Goal: Transaction & Acquisition: Purchase product/service

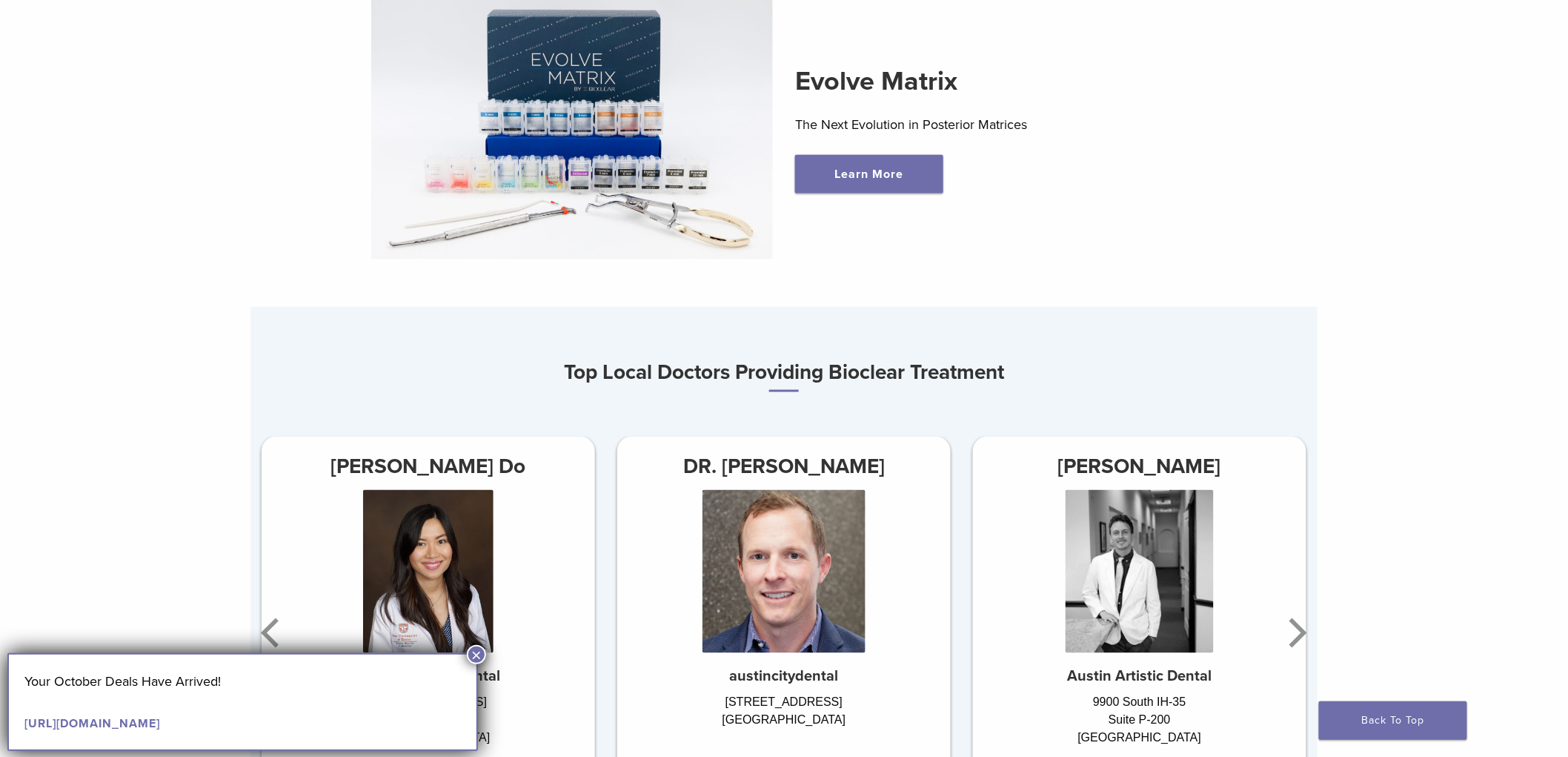
scroll to position [741, 0]
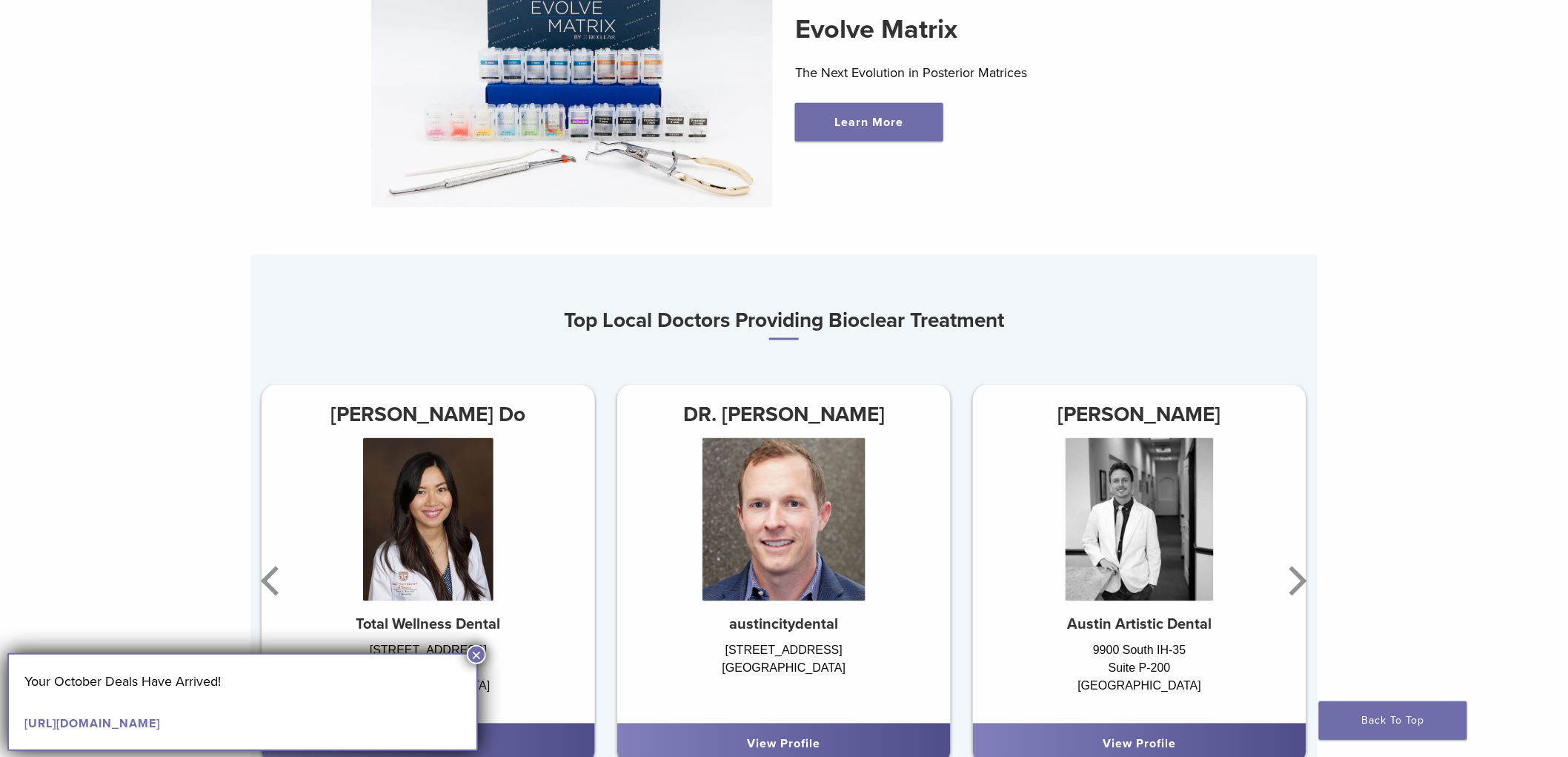
drag, startPoint x: 474, startPoint y: 655, endPoint x: 653, endPoint y: 596, distance: 188.5
click at [475, 655] on button "×" at bounding box center [477, 655] width 20 height 20
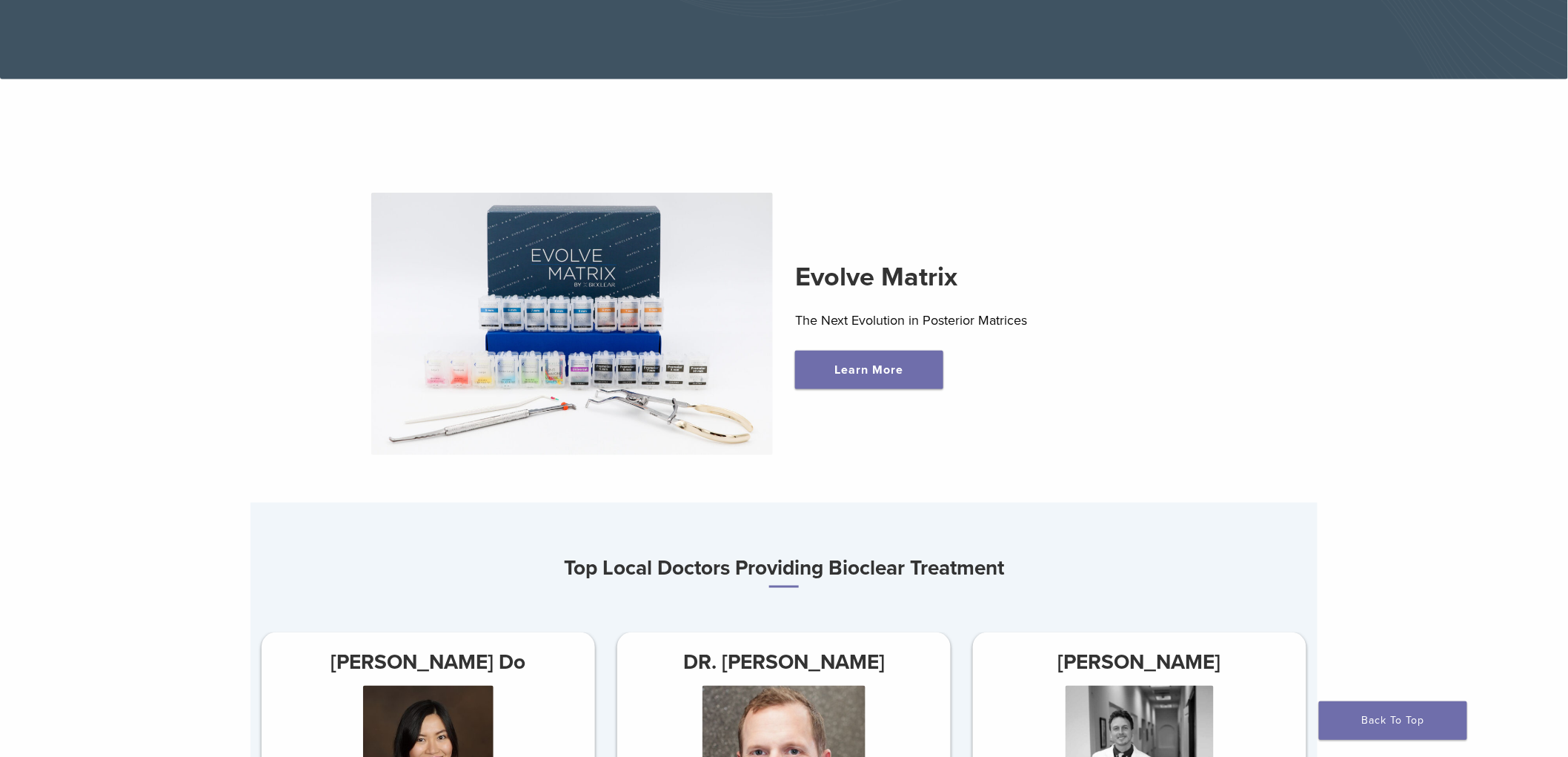
scroll to position [0, 0]
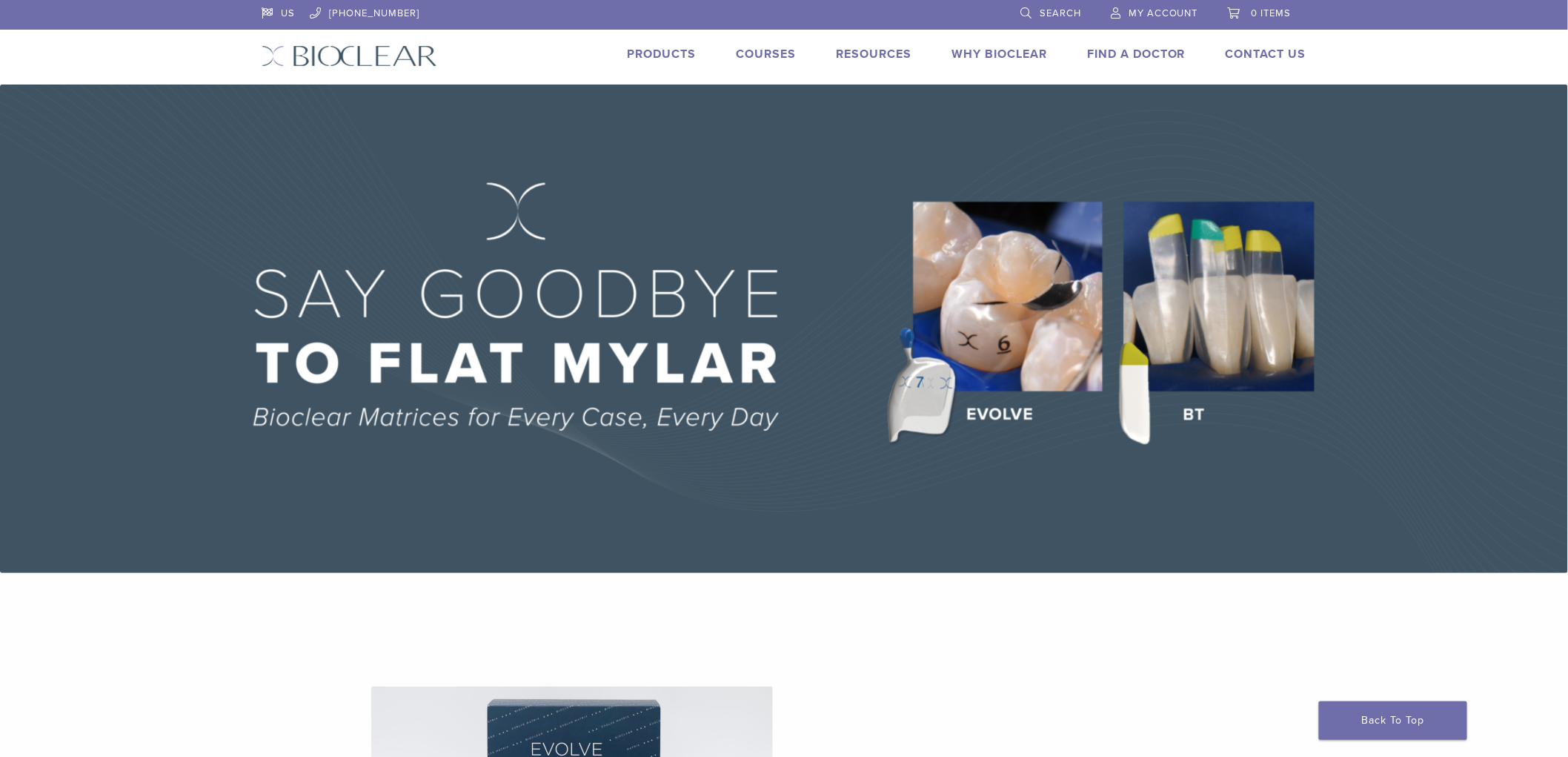
click at [677, 55] on link "Products" at bounding box center [662, 53] width 69 height 15
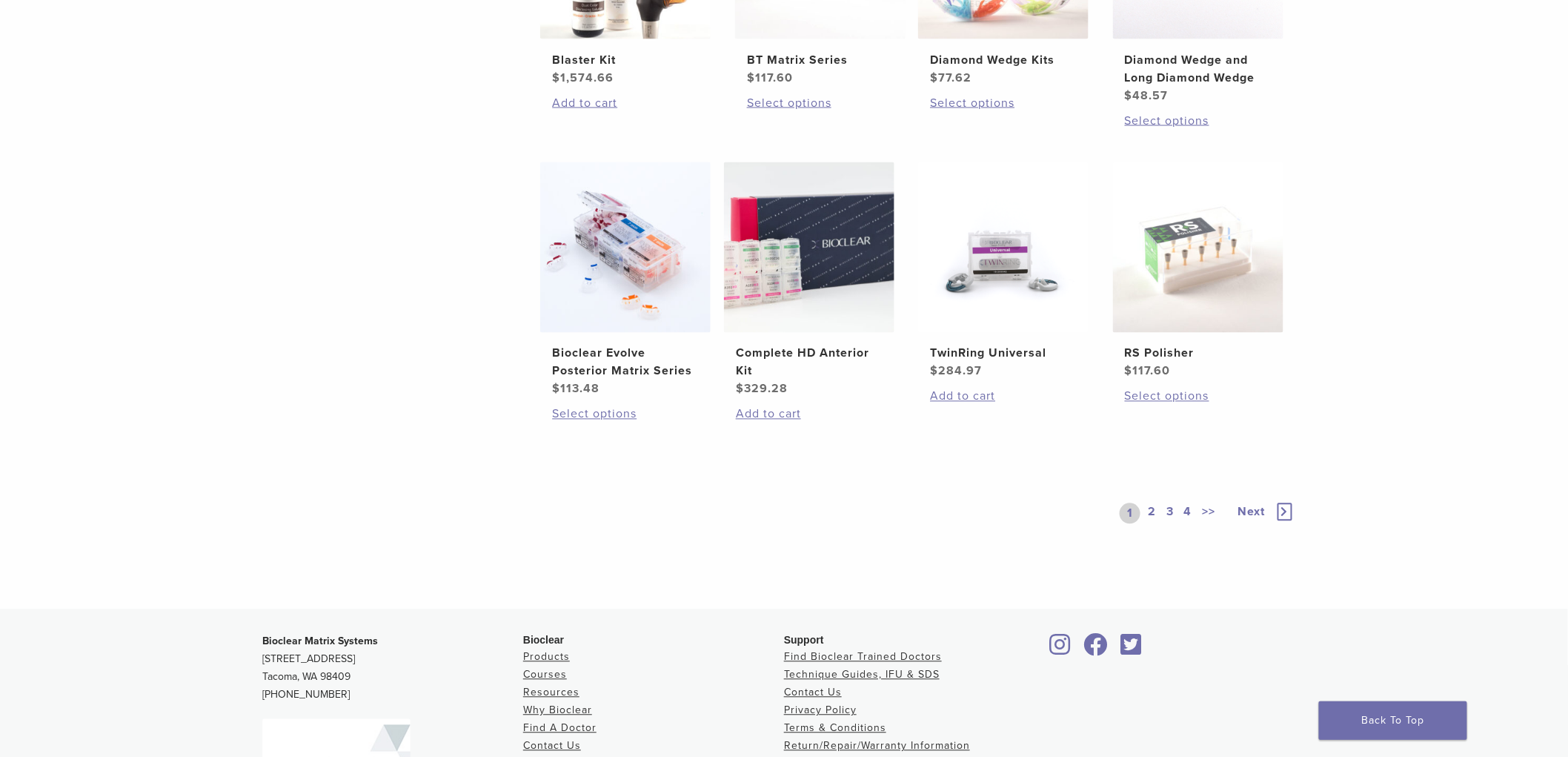
scroll to position [1152, 0]
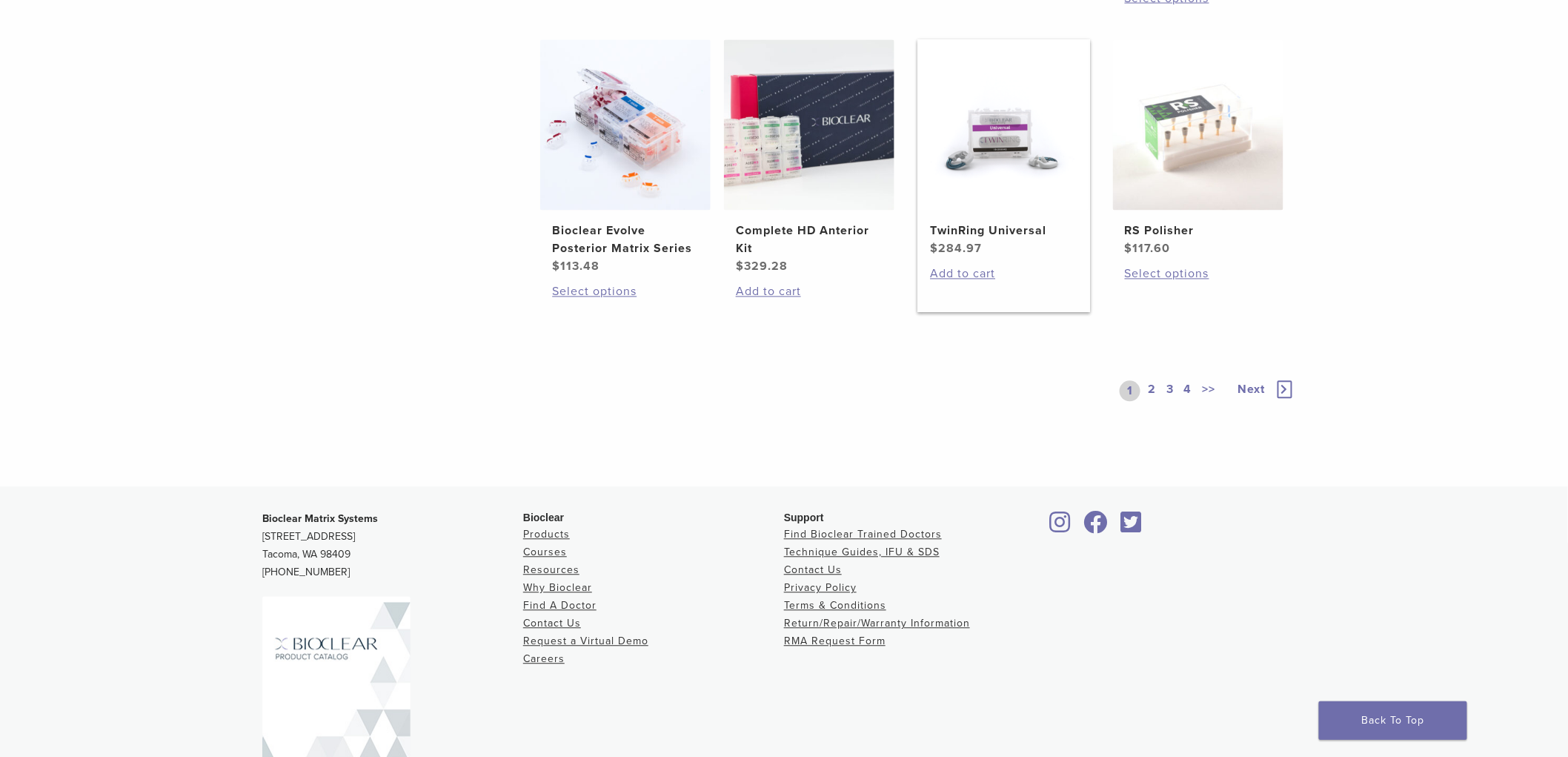
click at [1021, 231] on h2 "TwinRing Universal" at bounding box center [1003, 231] width 147 height 18
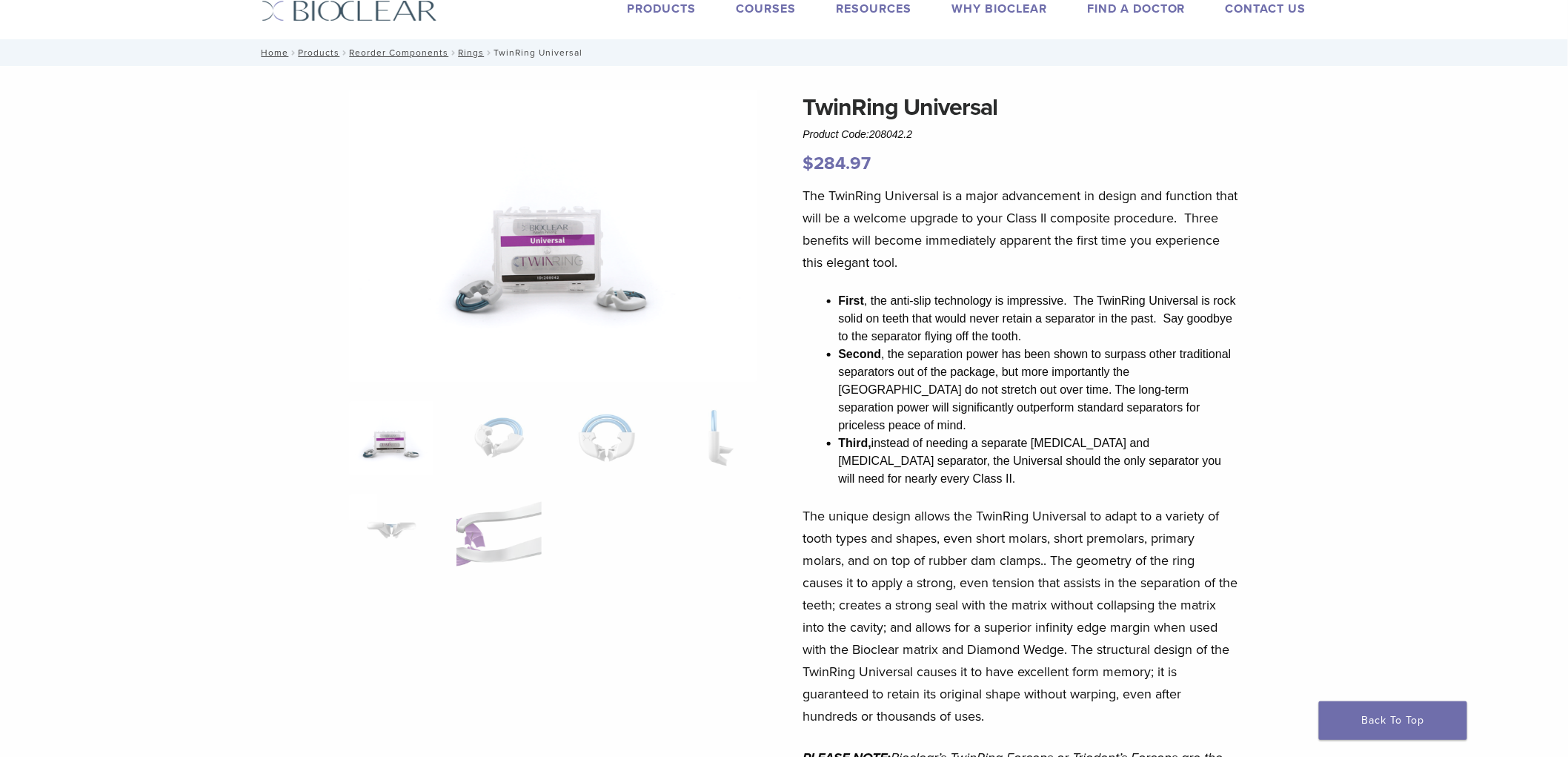
scroll to position [82, 0]
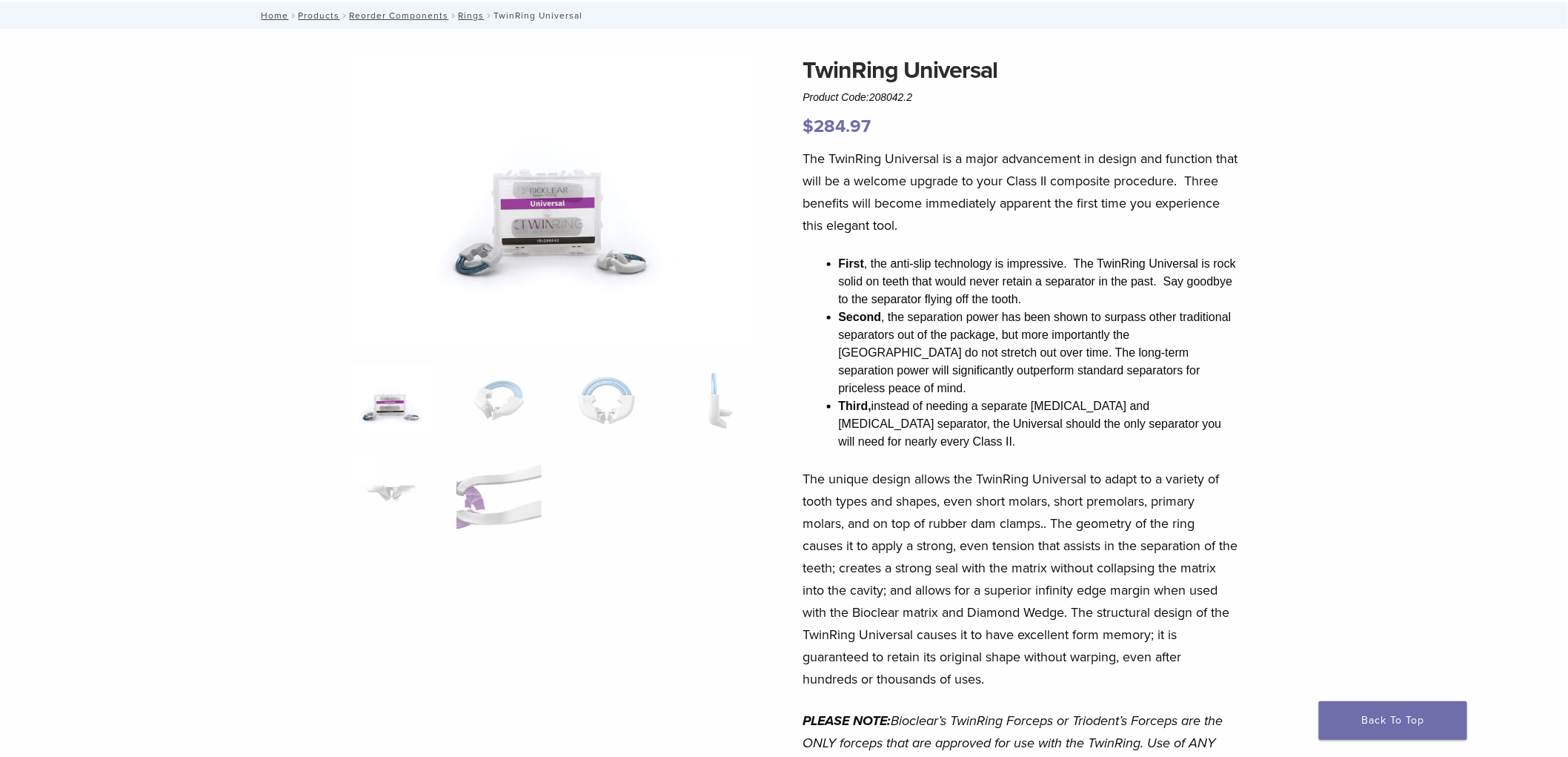
click at [385, 408] on img at bounding box center [391, 400] width 85 height 74
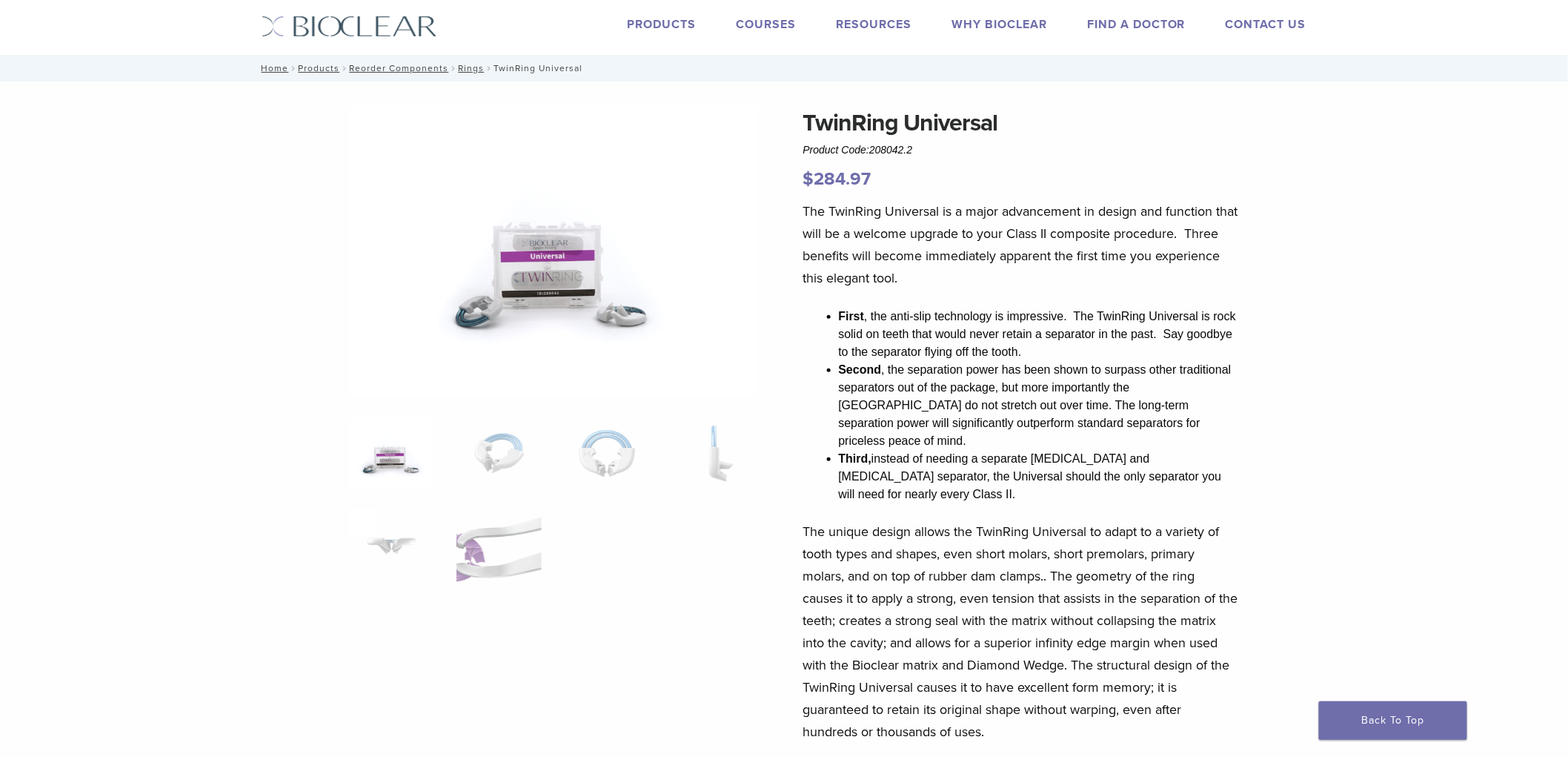
scroll to position [0, 0]
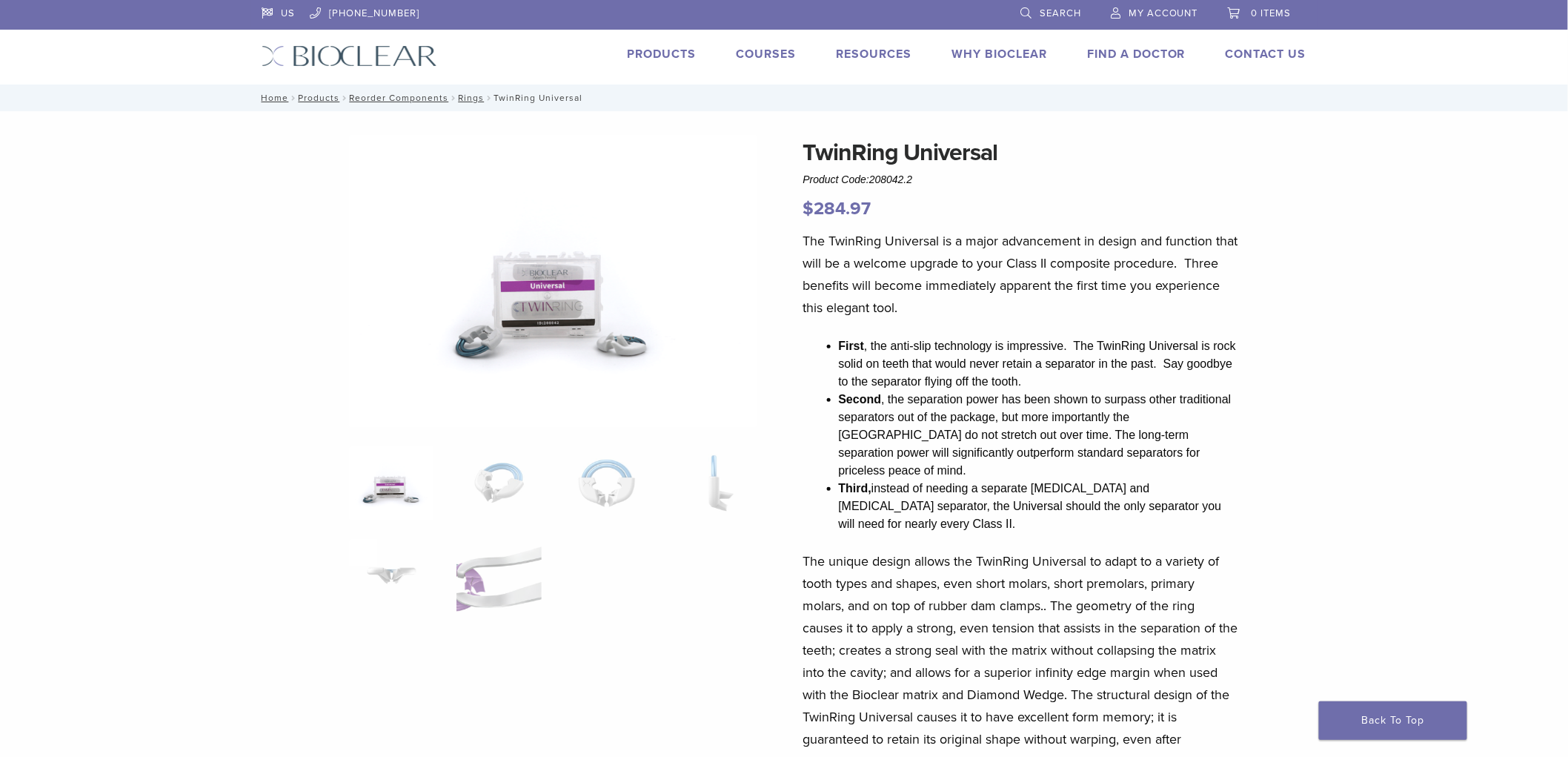
click at [352, 141] on img at bounding box center [553, 282] width 409 height 293
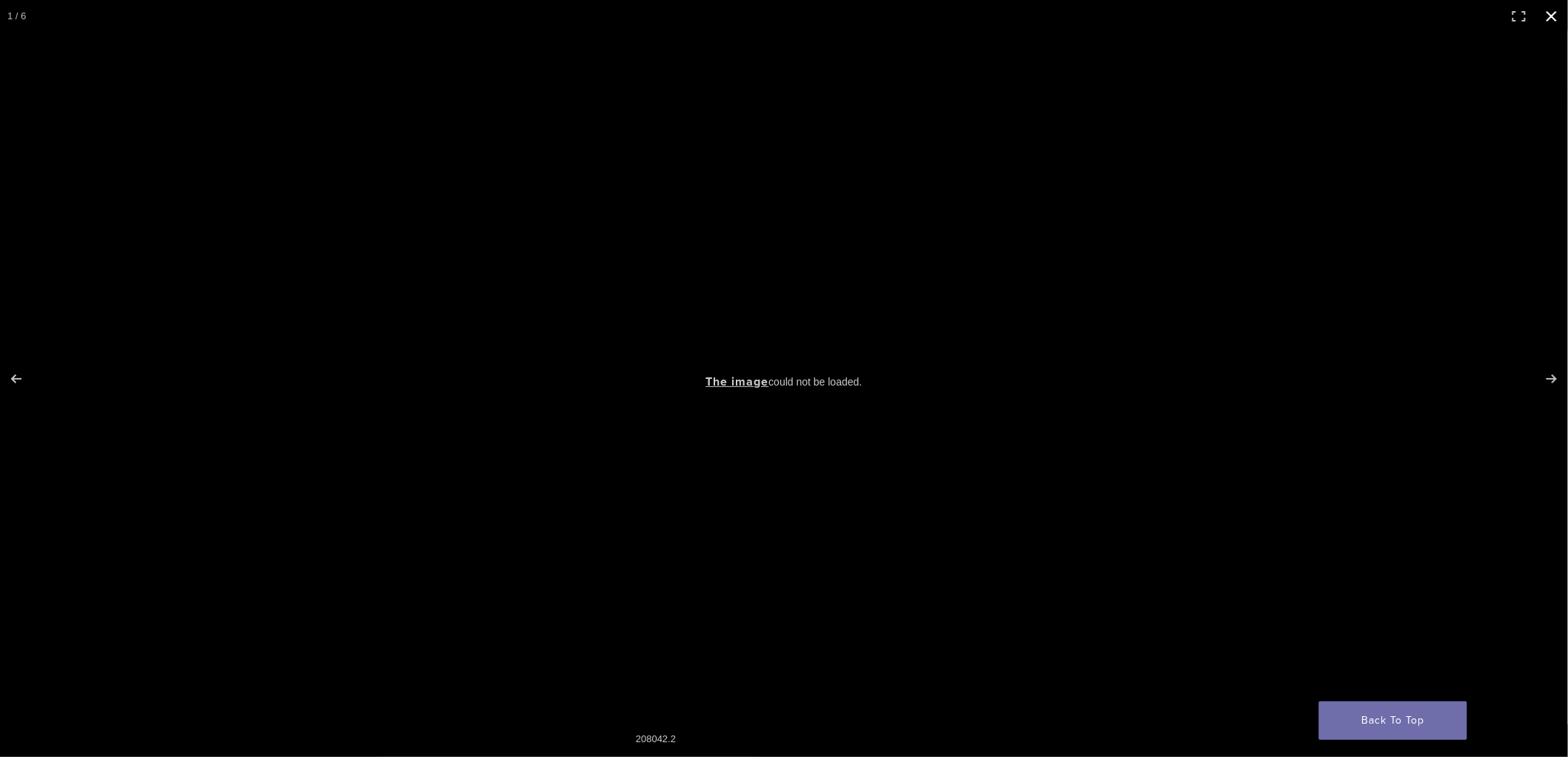
click at [1553, 18] on button "Close (Esc)" at bounding box center [1551, 16] width 33 height 33
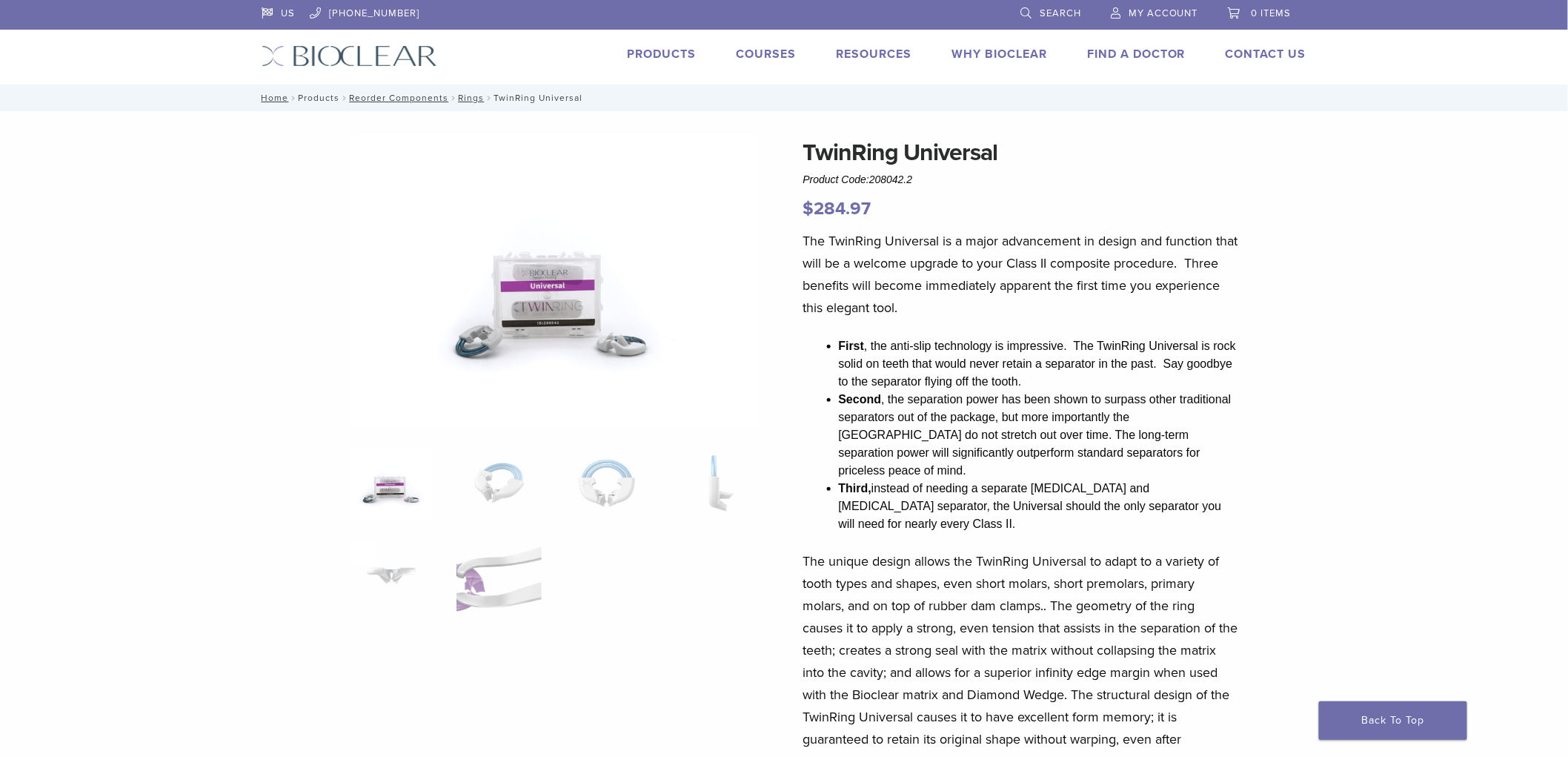
click at [324, 98] on link "Products" at bounding box center [319, 98] width 41 height 11
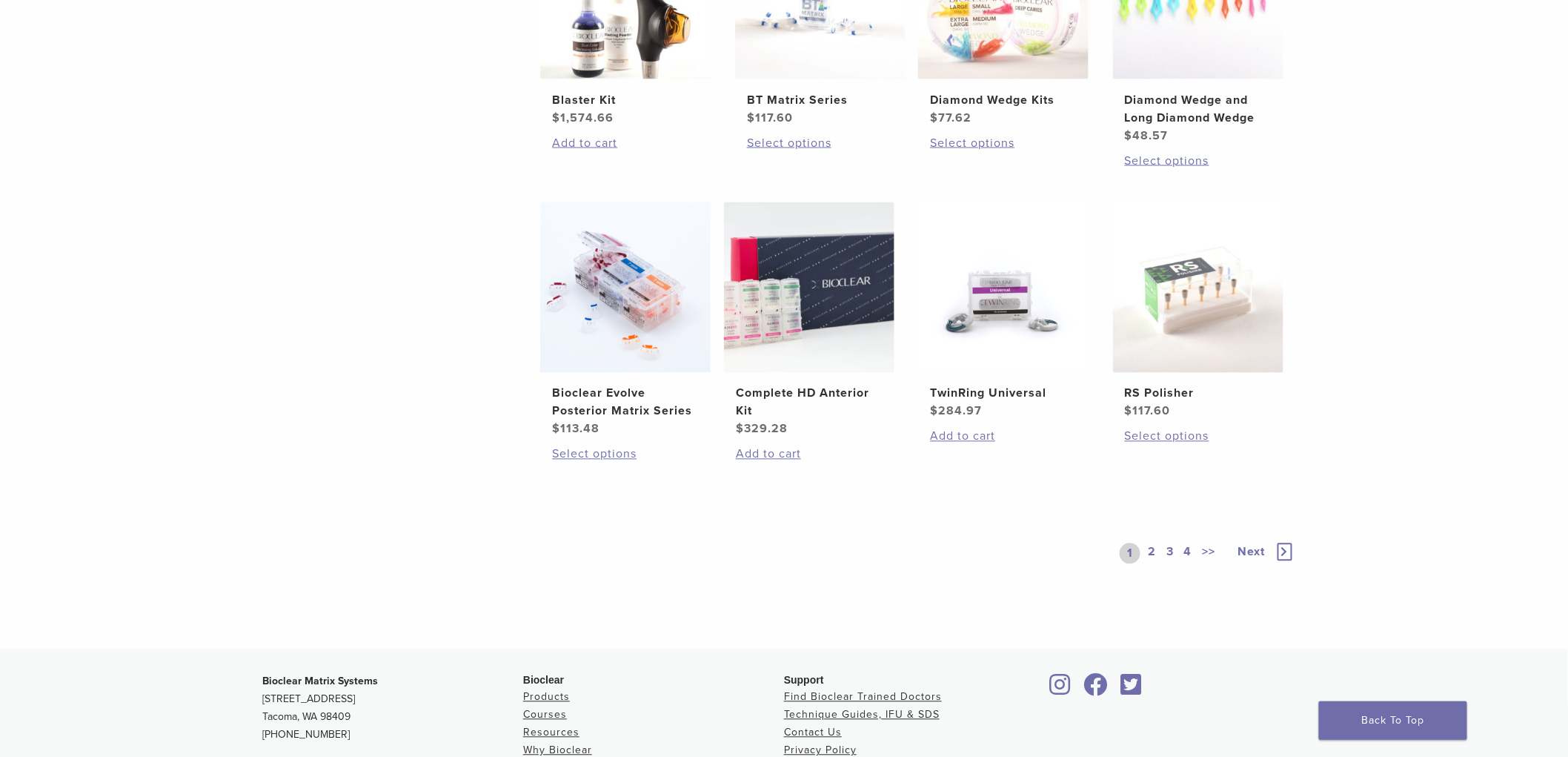
scroll to position [1070, 0]
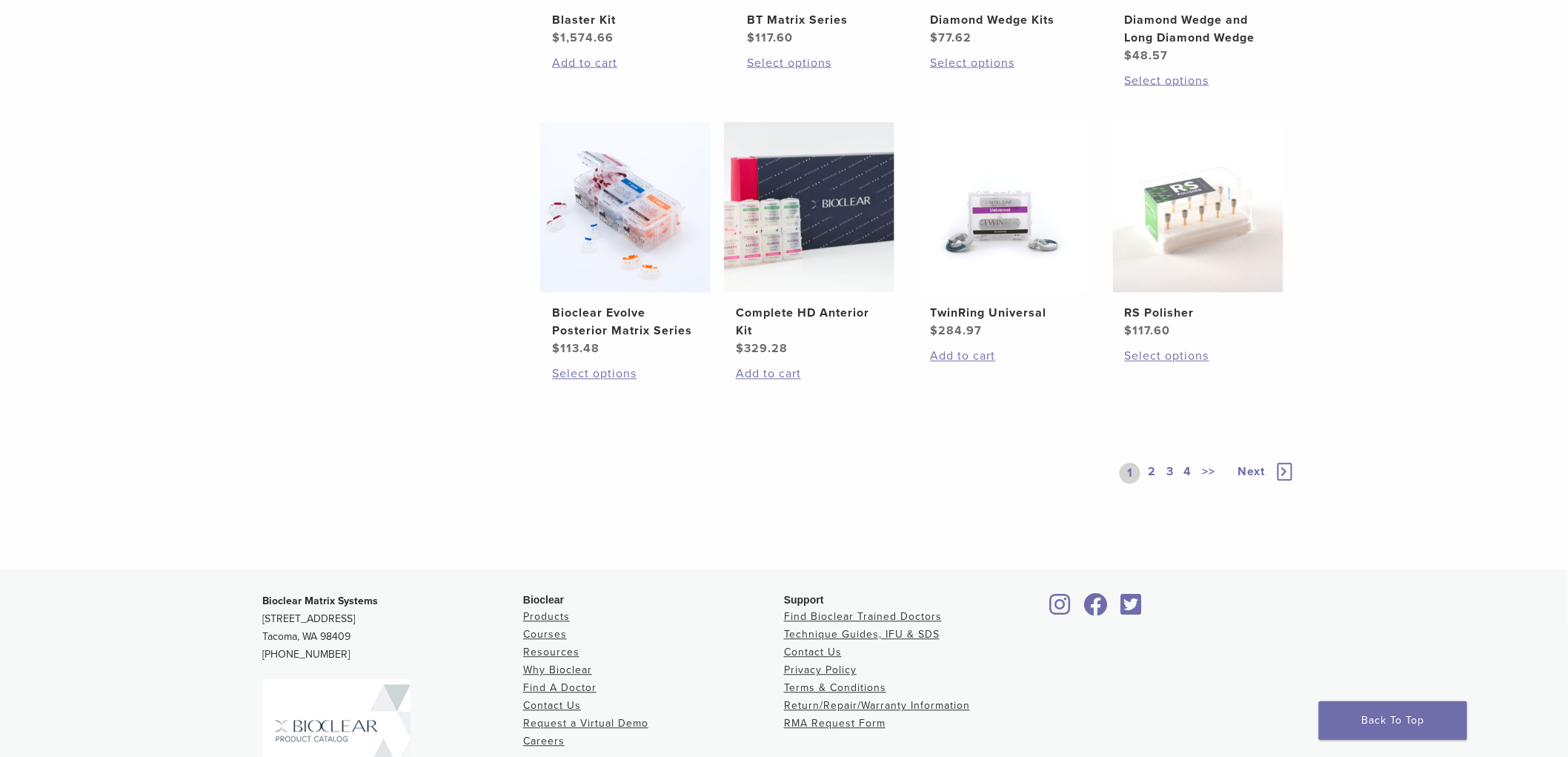
click at [1158, 470] on link "2" at bounding box center [1152, 473] width 14 height 21
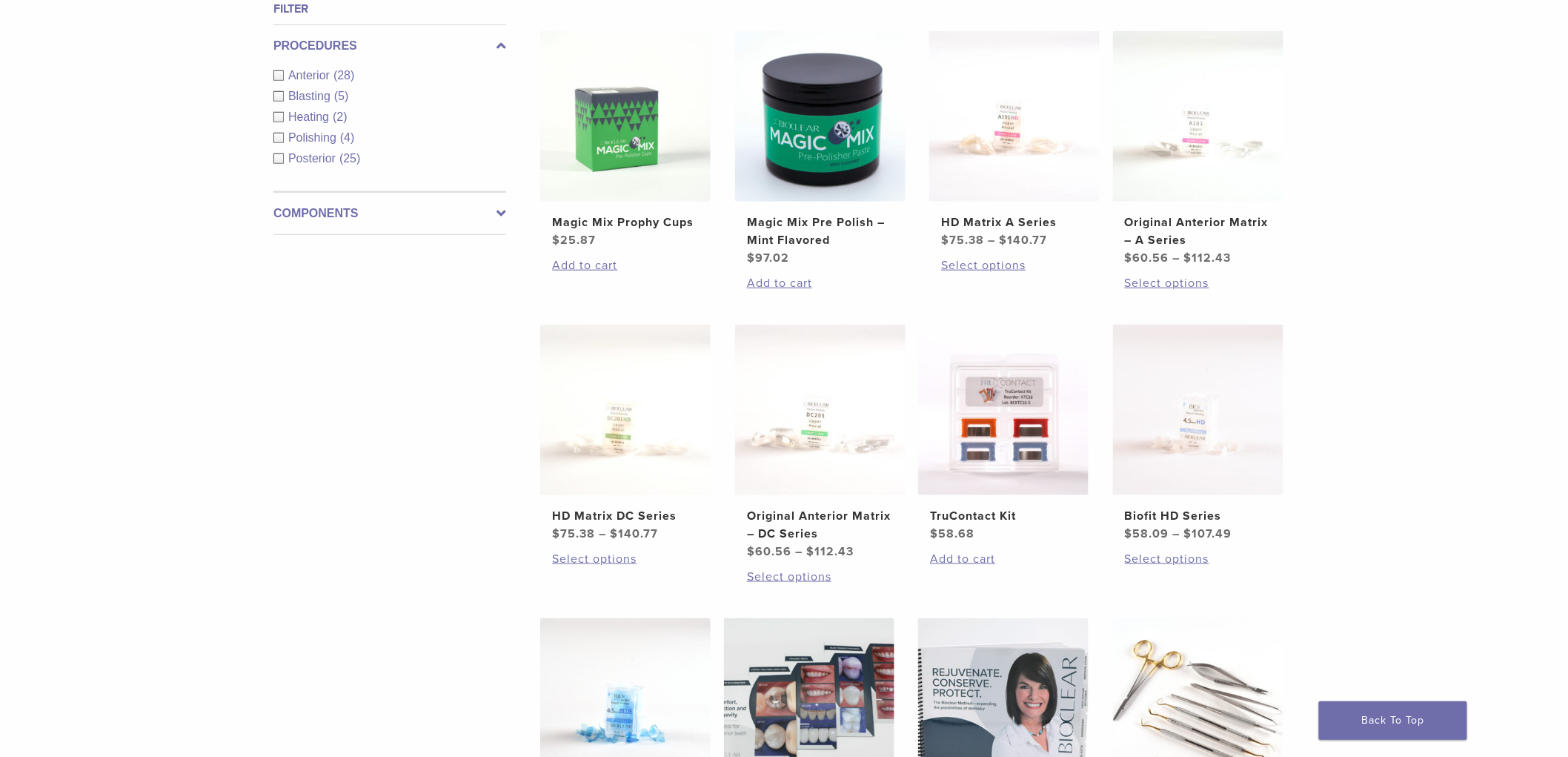
scroll to position [906, 0]
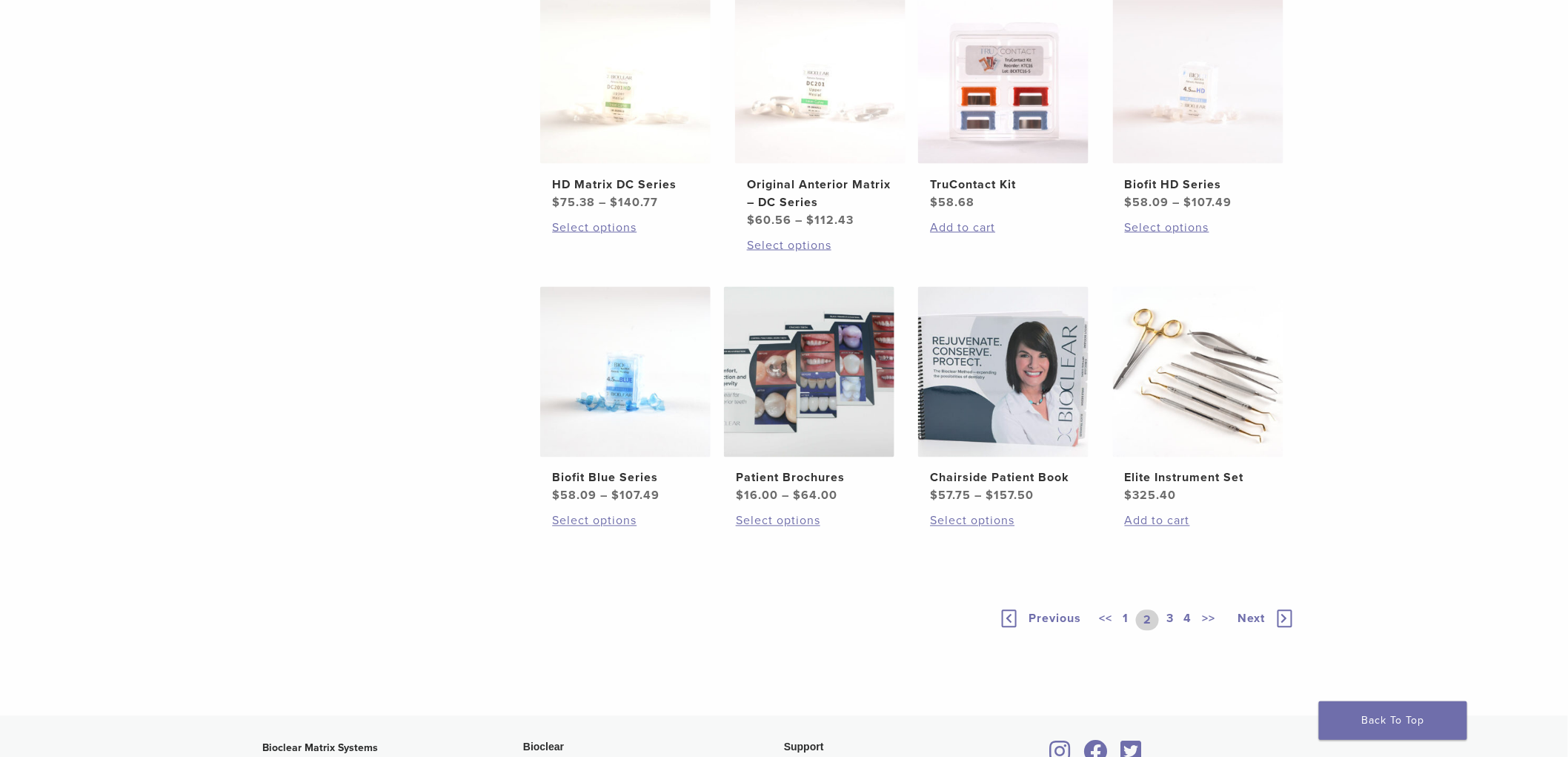
click at [1172, 616] on link "3" at bounding box center [1171, 620] width 14 height 21
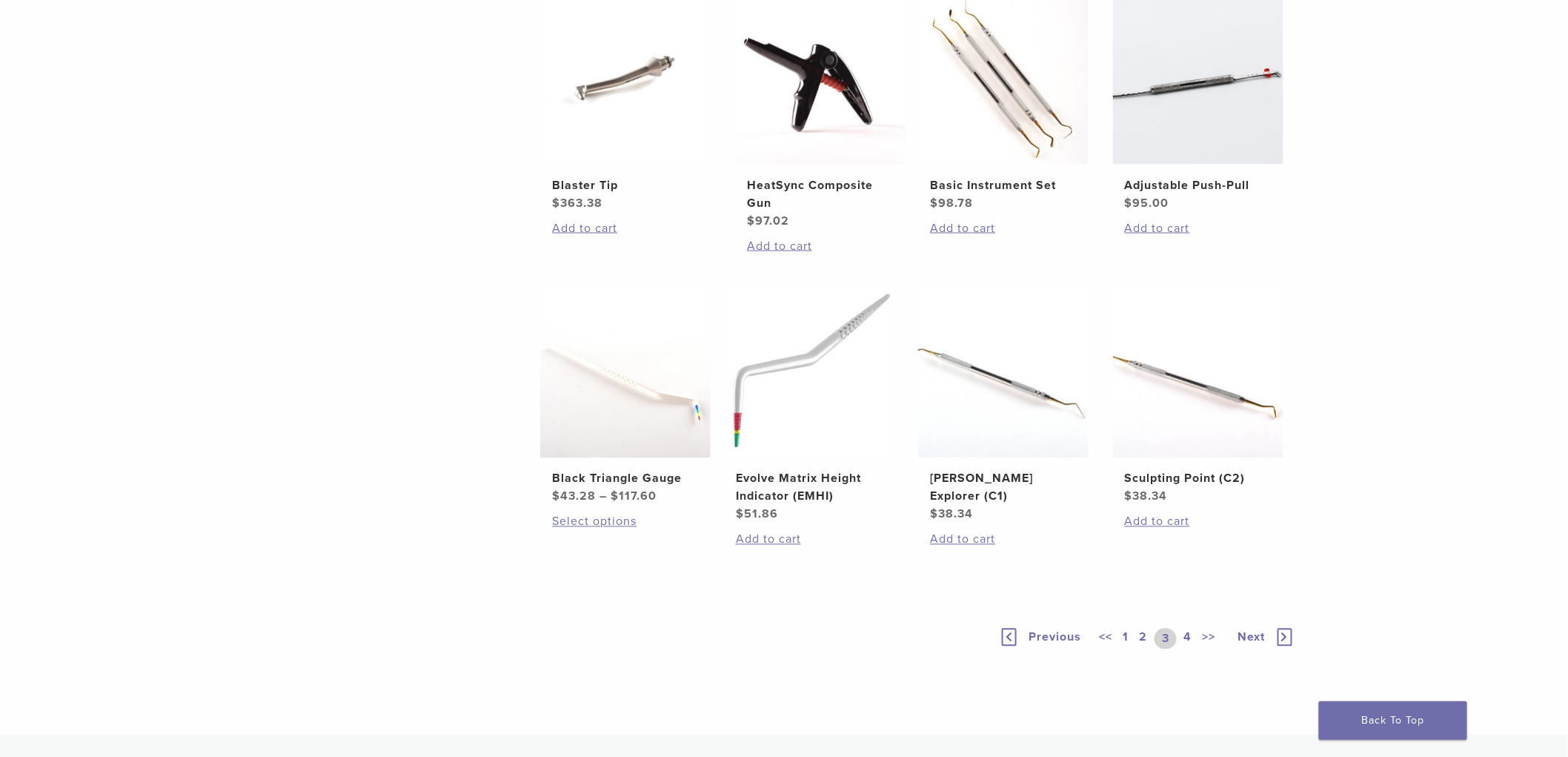
scroll to position [906, 0]
click at [1194, 634] on link "4" at bounding box center [1189, 637] width 14 height 21
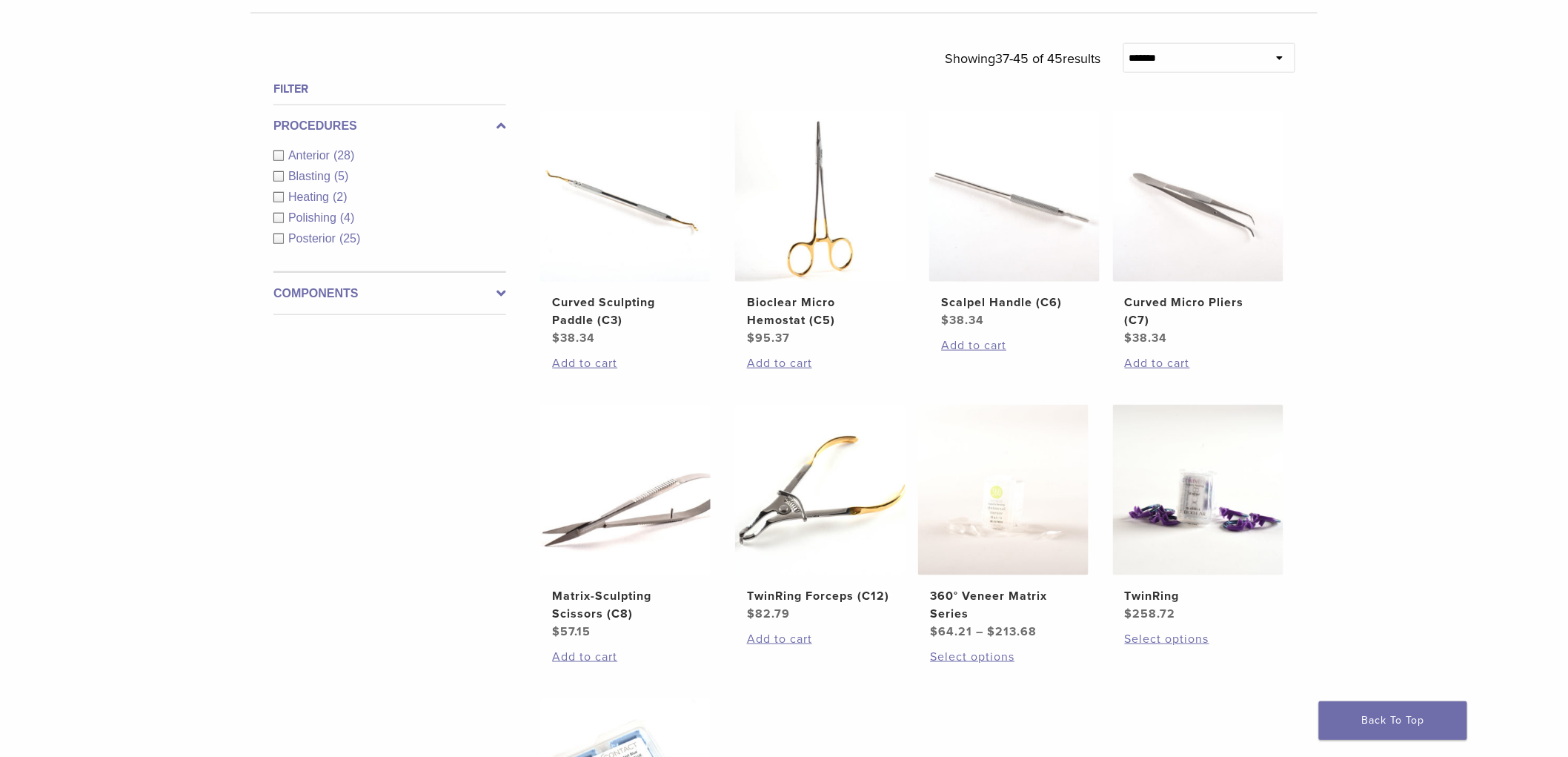
scroll to position [494, 0]
click at [1176, 510] on img at bounding box center [1198, 490] width 171 height 171
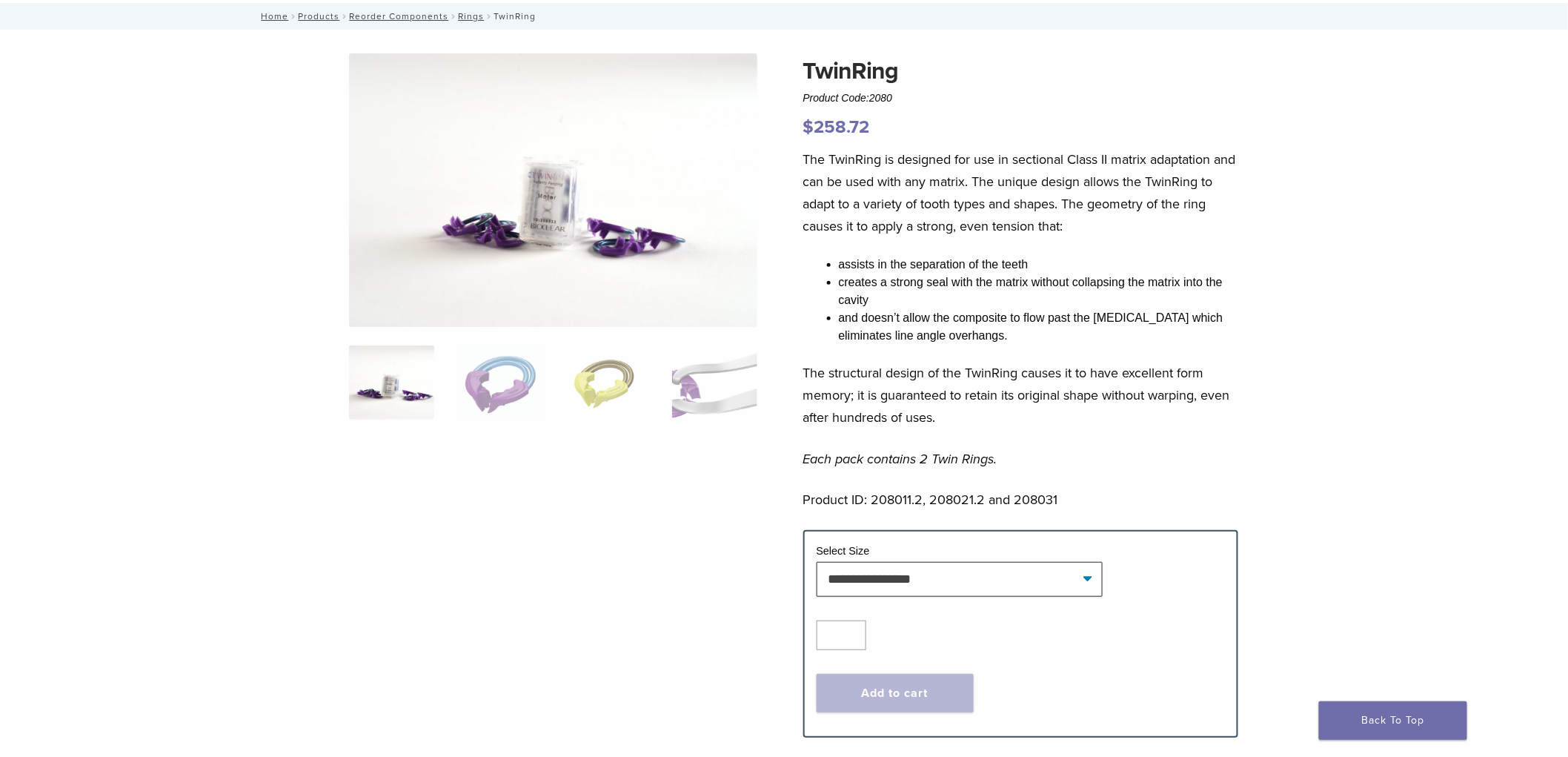
scroll to position [82, 0]
click at [1088, 580] on select "**********" at bounding box center [960, 578] width 287 height 35
click at [817, 561] on select "**********" at bounding box center [960, 578] width 287 height 35
select select "**********"
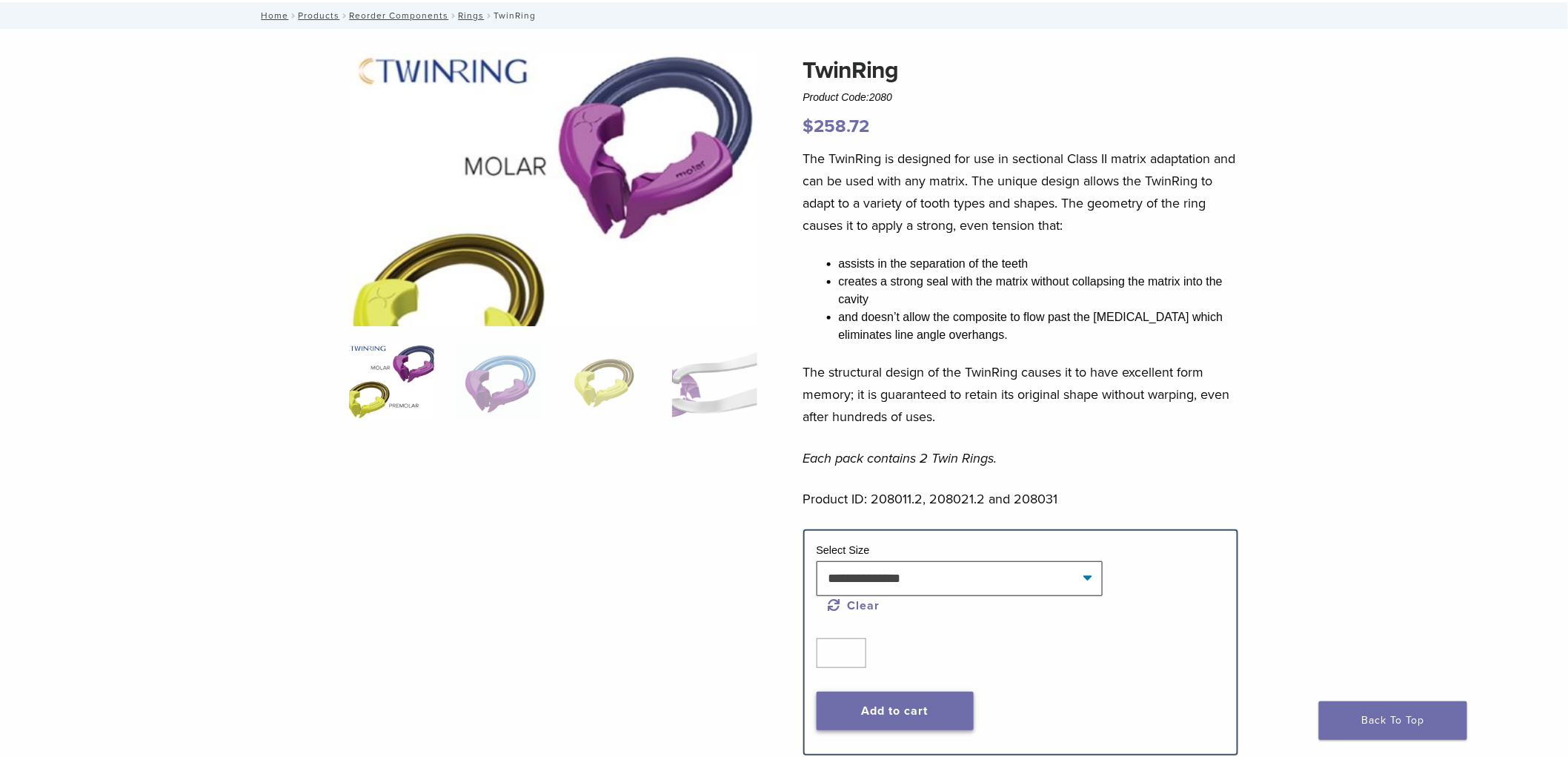
click at [939, 709] on button "Add to cart" at bounding box center [895, 711] width 157 height 39
